Goal: Task Accomplishment & Management: Manage account settings

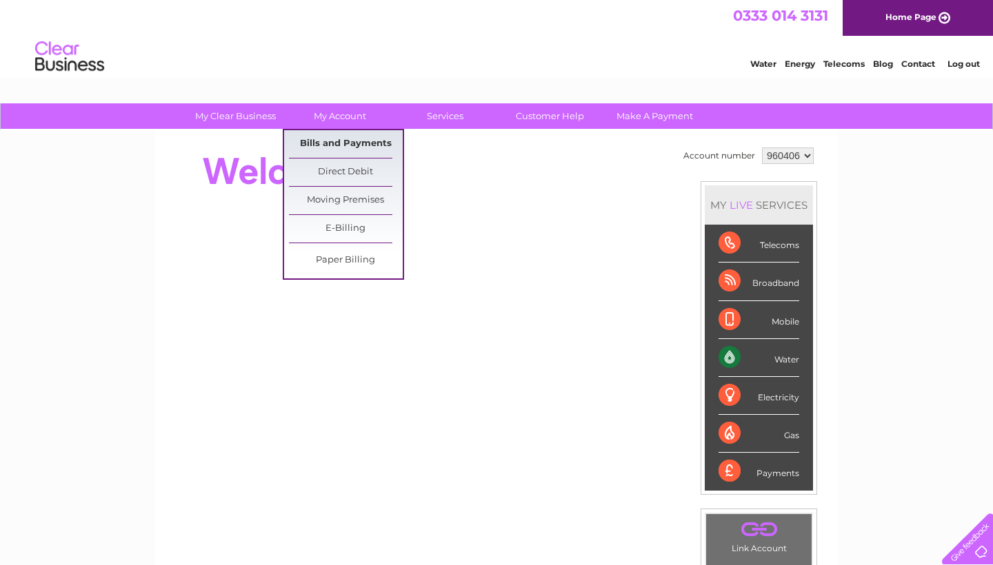
click at [312, 140] on link "Bills and Payments" at bounding box center [346, 144] width 114 height 28
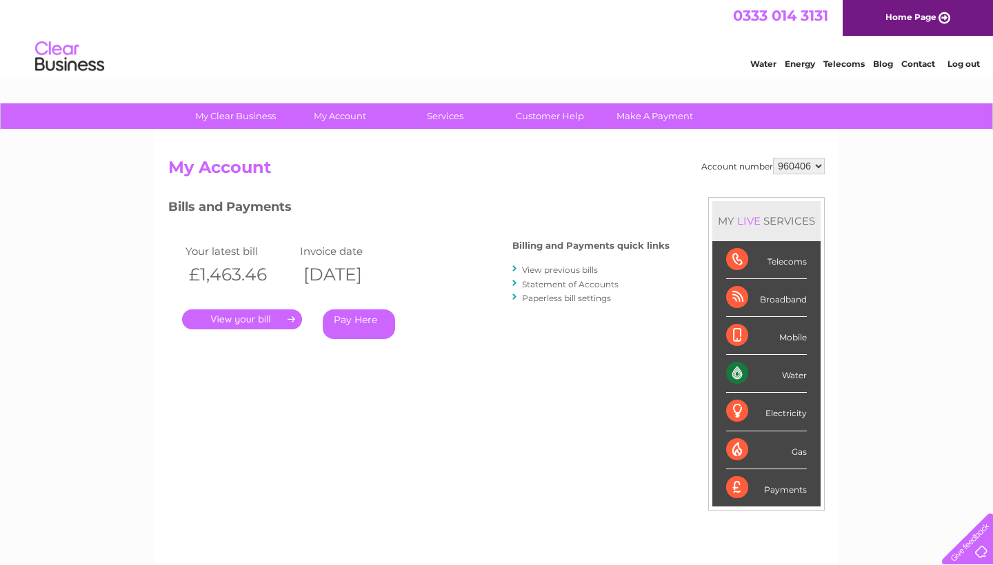
click at [374, 319] on link "Pay Here" at bounding box center [359, 325] width 72 height 30
click at [296, 314] on link "." at bounding box center [242, 320] width 120 height 20
